Goal: Task Accomplishment & Management: Manage account settings

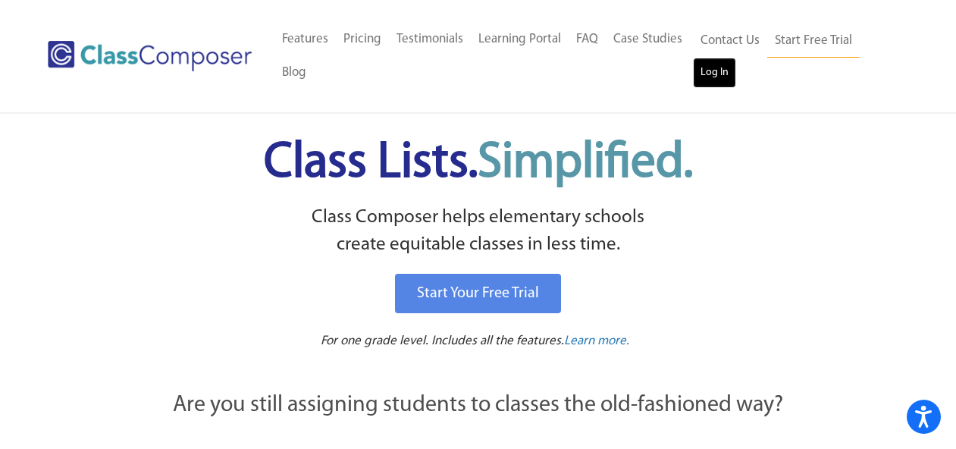
click at [720, 75] on link "Log In" at bounding box center [714, 73] width 43 height 30
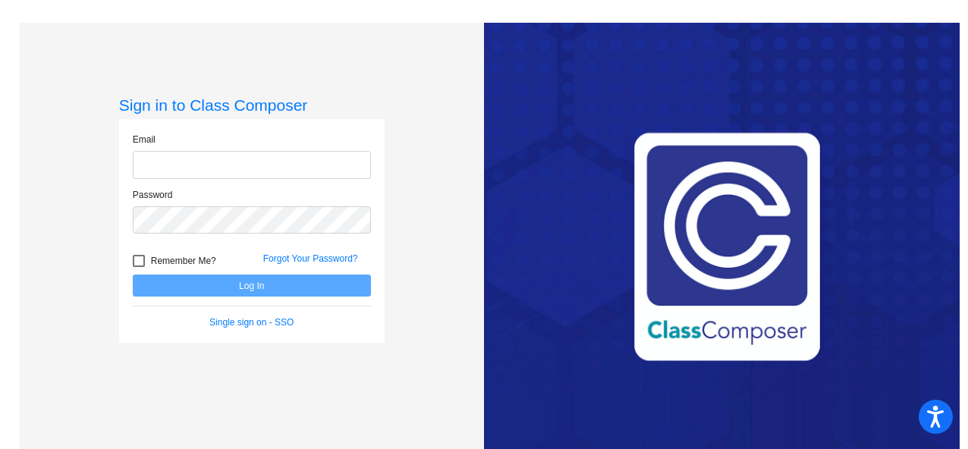
type input "jtracy@ccsd66.org"
click at [138, 261] on div at bounding box center [139, 261] width 12 height 12
click at [138, 267] on input "Remember Me?" at bounding box center [138, 267] width 1 height 1
checkbox input "true"
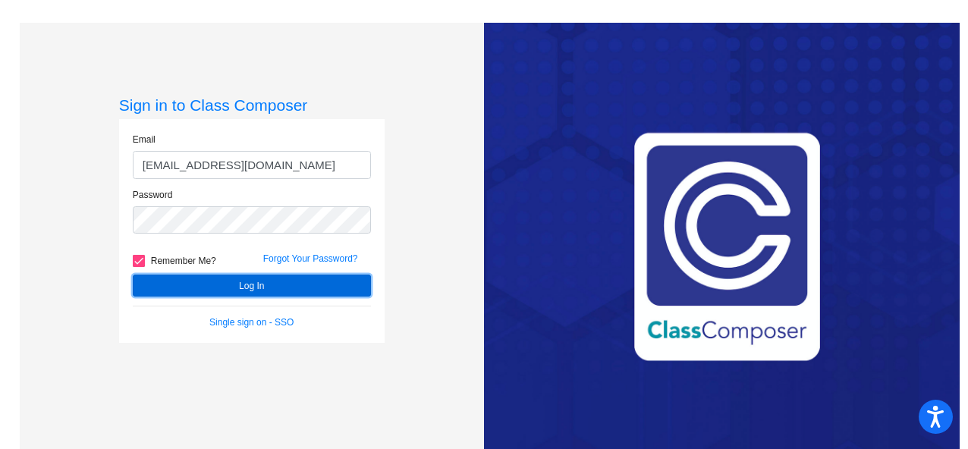
click at [190, 284] on button "Log In" at bounding box center [252, 286] width 238 height 22
